Goal: Find specific page/section: Find specific page/section

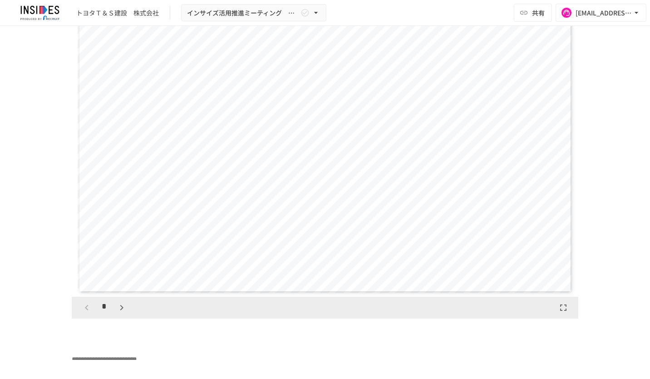
scroll to position [2316, 0]
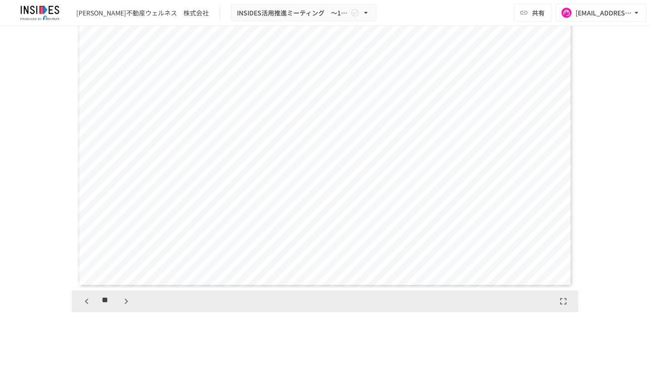
scroll to position [863, 0]
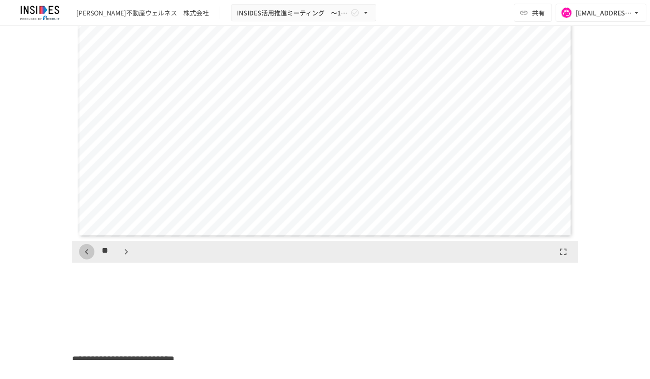
click at [85, 249] on icon "button" at bounding box center [86, 251] width 11 height 11
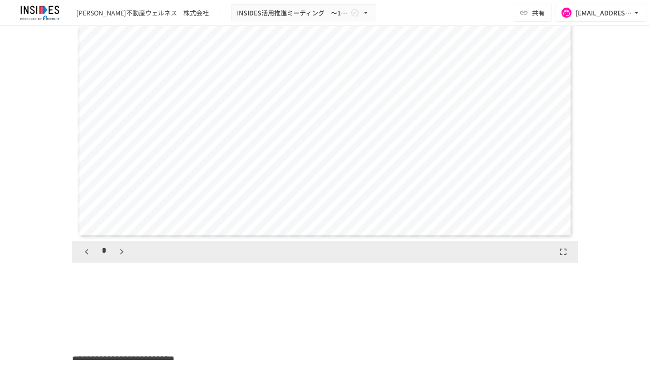
click at [85, 249] on icon "button" at bounding box center [86, 251] width 11 height 11
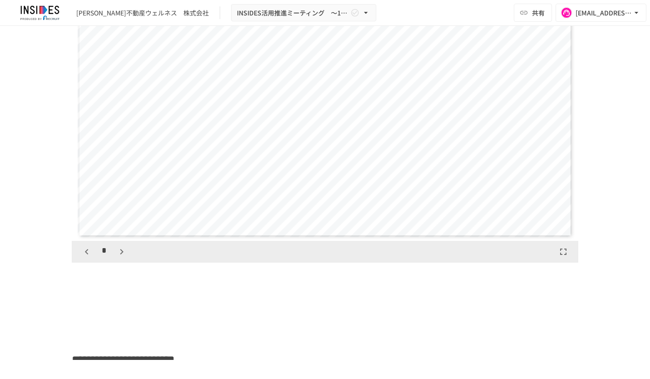
click at [85, 249] on icon "button" at bounding box center [86, 251] width 11 height 11
click at [85, 249] on div "*" at bounding box center [104, 251] width 50 height 15
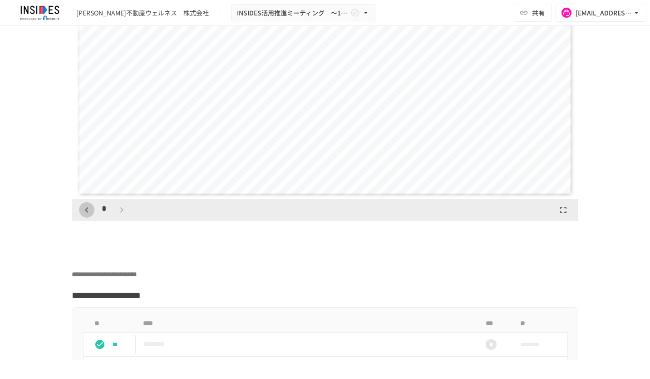
click at [88, 215] on icon "button" at bounding box center [86, 209] width 11 height 11
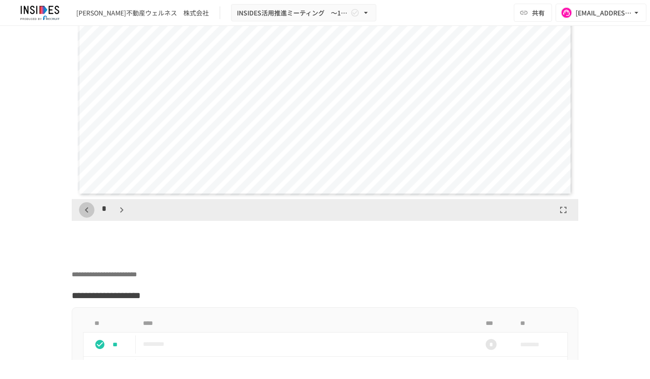
click at [88, 215] on icon "button" at bounding box center [86, 209] width 11 height 11
click at [88, 217] on div "*" at bounding box center [104, 209] width 50 height 15
drag, startPoint x: 88, startPoint y: 242, endPoint x: 189, endPoint y: 263, distance: 103.9
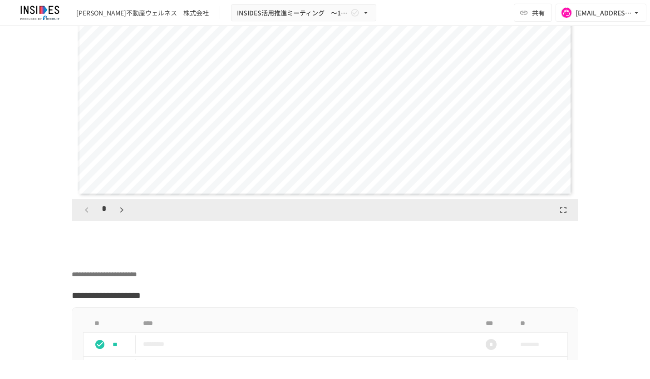
click at [189, 237] on p at bounding box center [325, 231] width 507 height 12
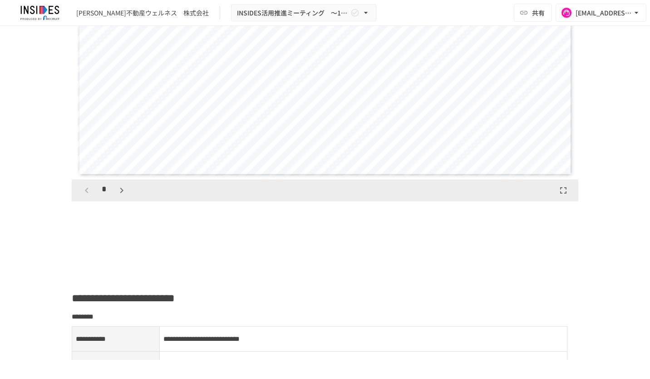
scroll to position [908, 0]
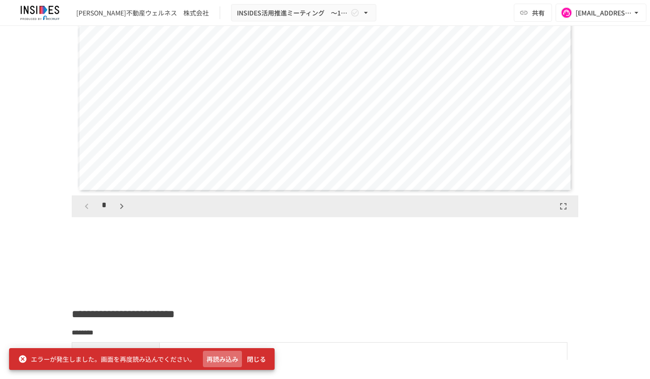
click at [217, 356] on button "再読み込み" at bounding box center [222, 359] width 39 height 17
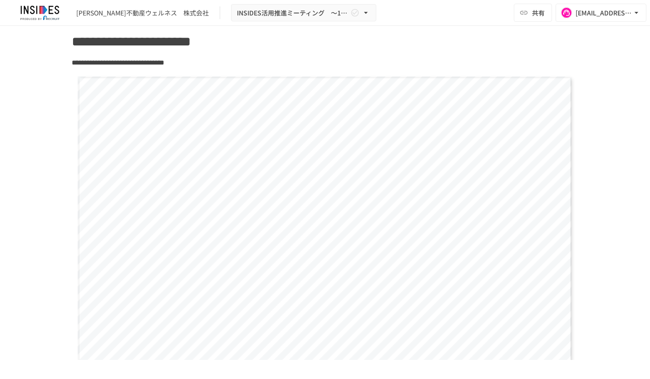
scroll to position [817, 0]
